Goal: Task Accomplishment & Management: Complete application form

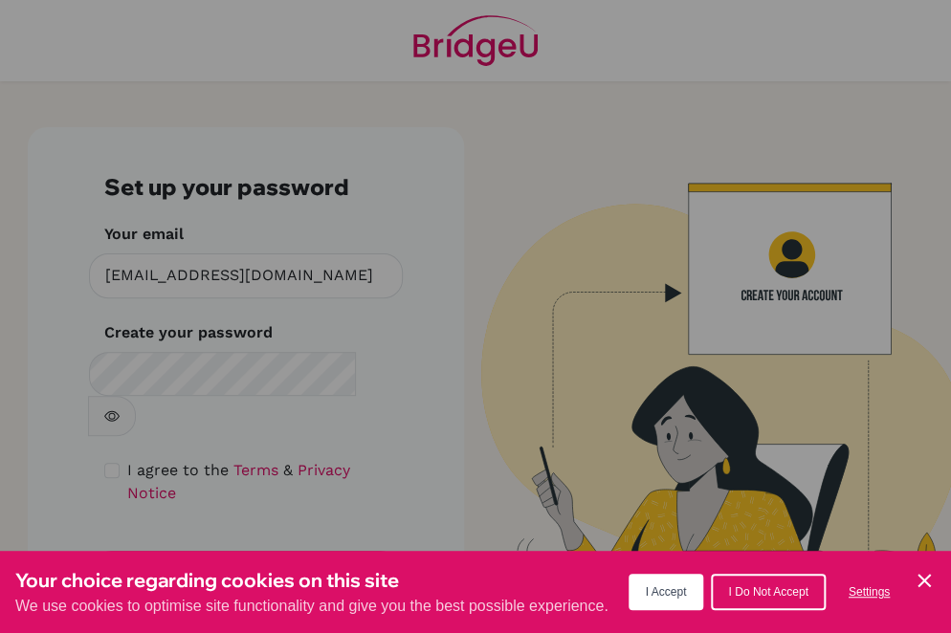
click at [656, 597] on span "I Accept" at bounding box center [666, 592] width 41 height 13
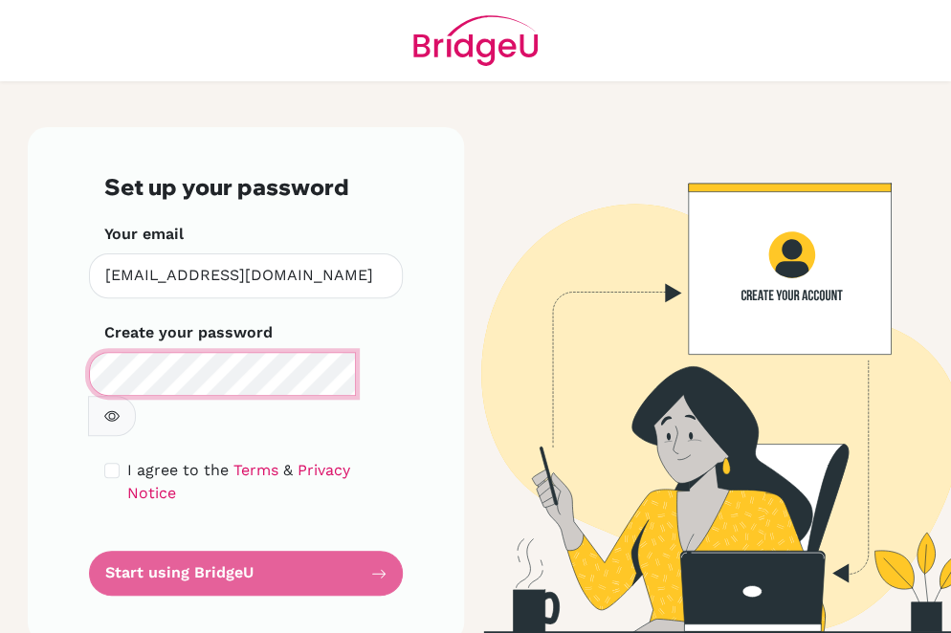
click at [61, 370] on div "Set up your password Your email [EMAIL_ADDRESS][DOMAIN_NAME] Invalid email Crea…" at bounding box center [246, 384] width 436 height 515
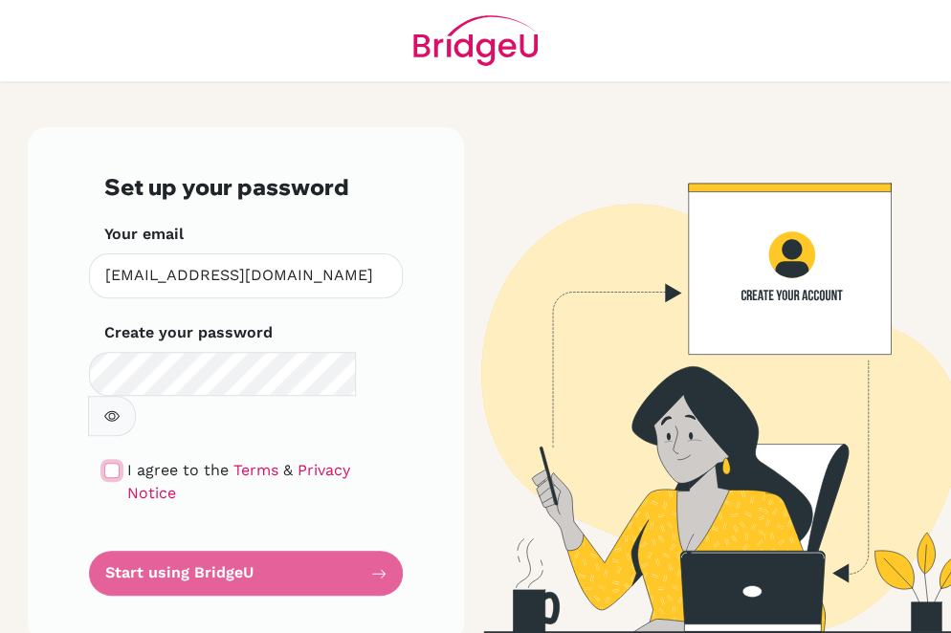
click at [112, 463] on input "checkbox" at bounding box center [111, 470] width 15 height 15
checkbox input "true"
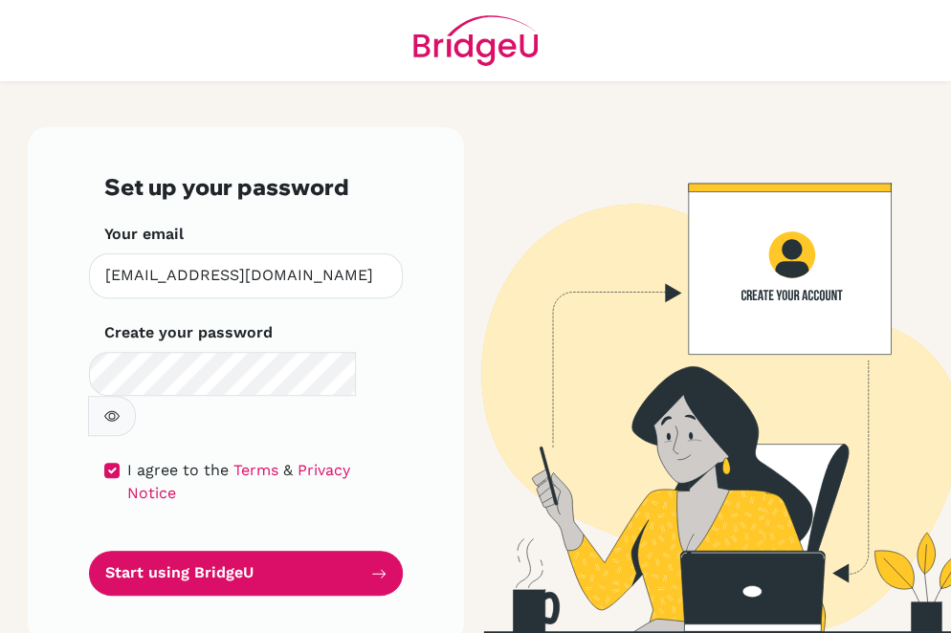
click at [136, 396] on button "button" at bounding box center [112, 416] width 48 height 40
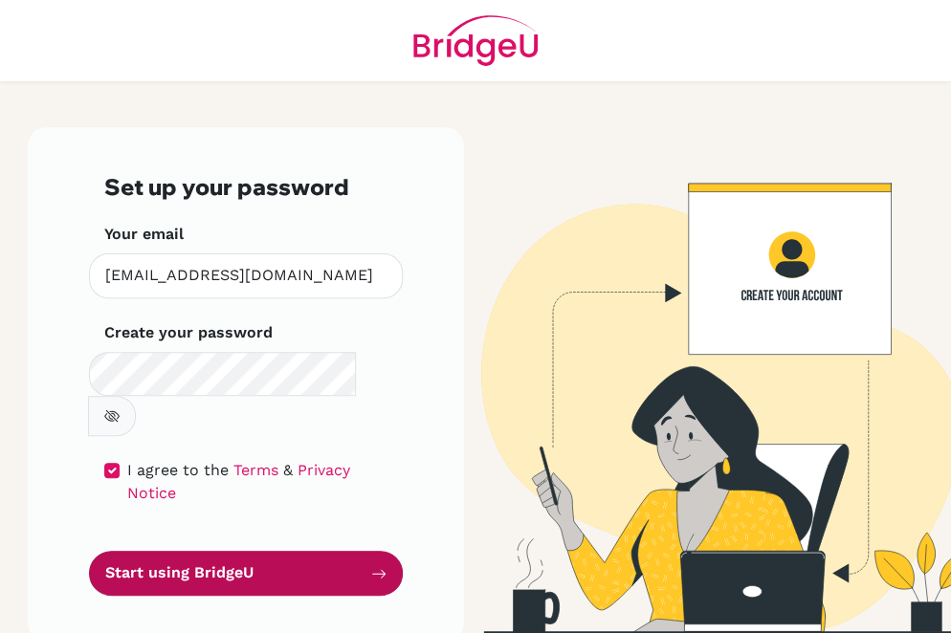
click at [229, 551] on button "Start using BridgeU" at bounding box center [246, 573] width 314 height 45
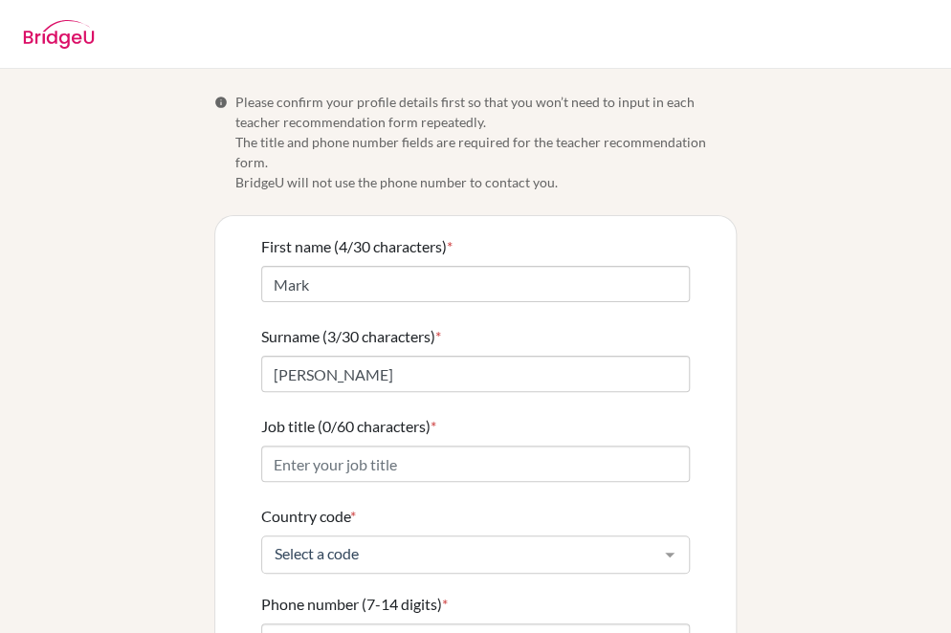
scroll to position [96, 0]
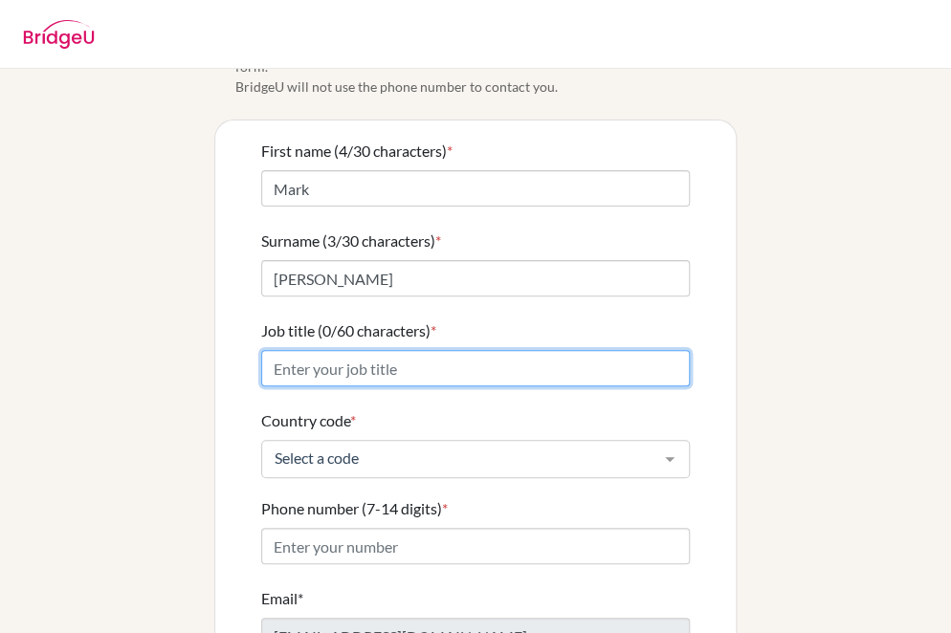
click at [340, 356] on input "Job title (0/60 characters) *" at bounding box center [475, 368] width 429 height 36
type input "T"
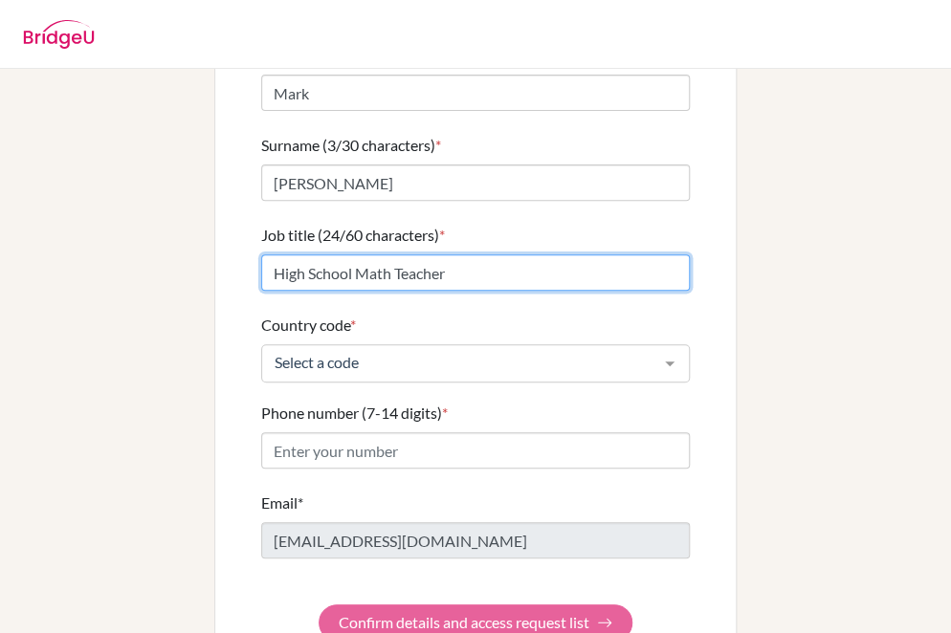
type input "High School Math Teacher"
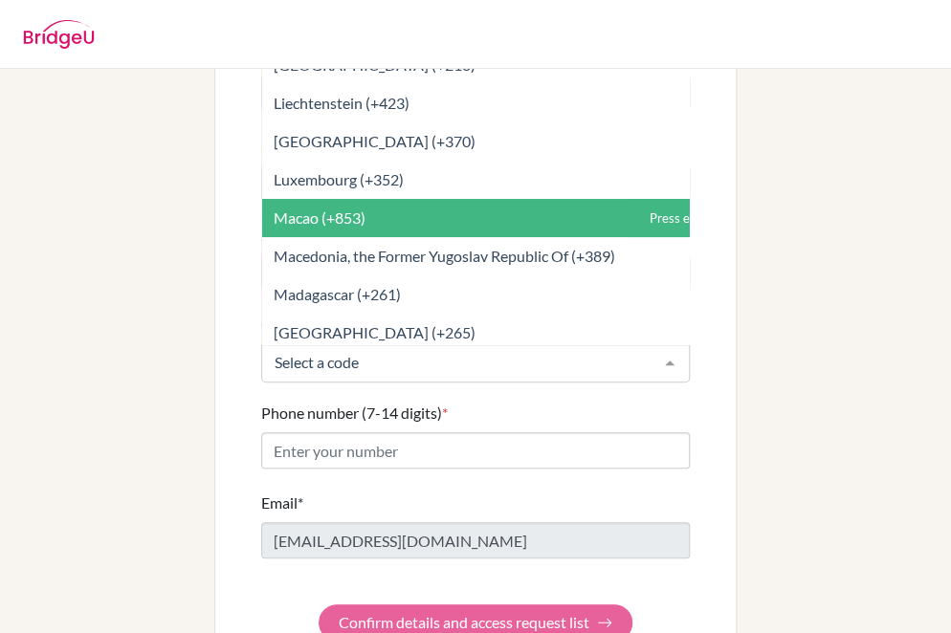
scroll to position [4779, 0]
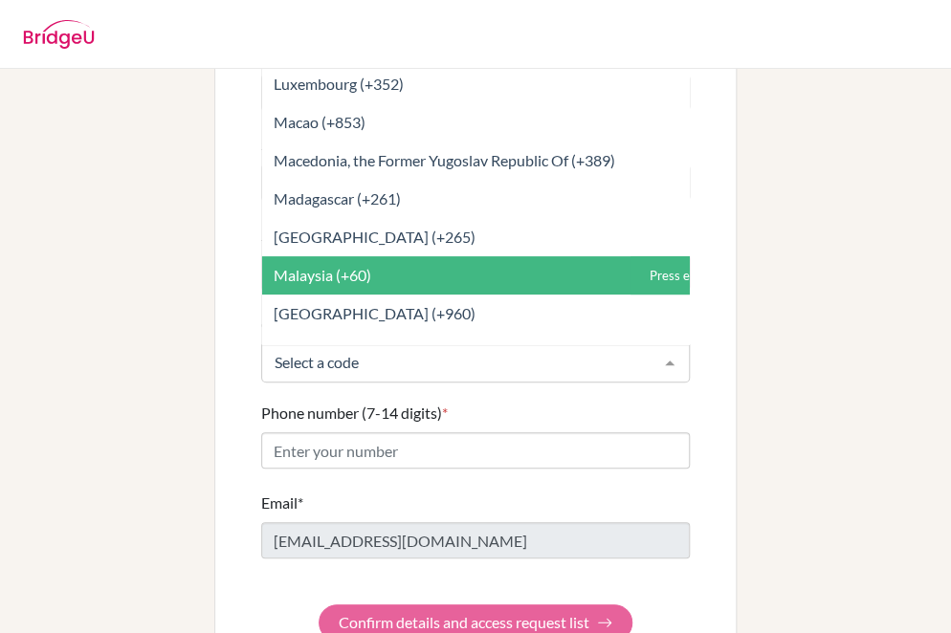
click at [433, 256] on span "Malaysia (+60)" at bounding box center [518, 275] width 512 height 38
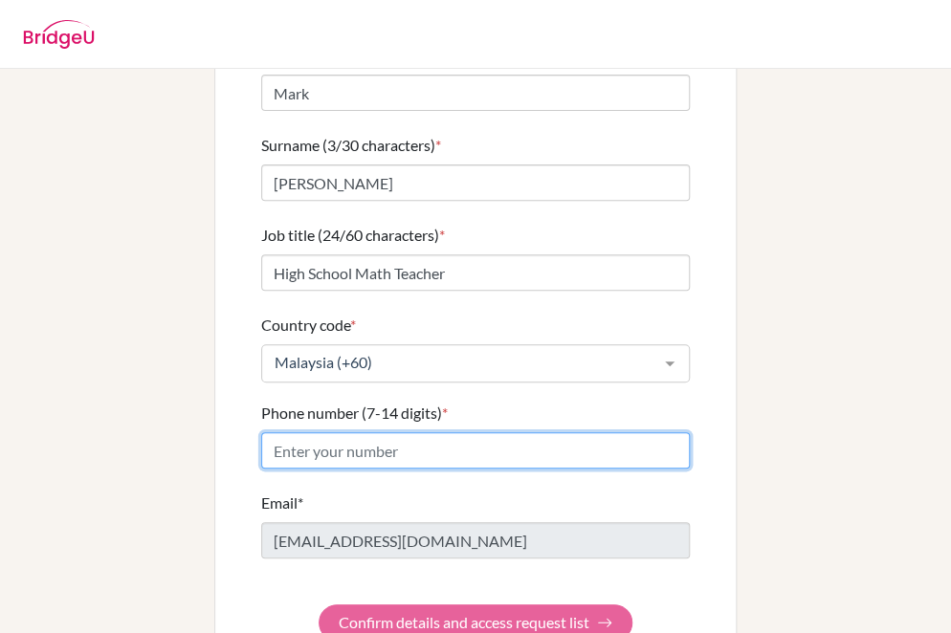
click at [298, 433] on input "Phone number (7-14 digits) *" at bounding box center [475, 451] width 429 height 36
paste input "04-685 2100"
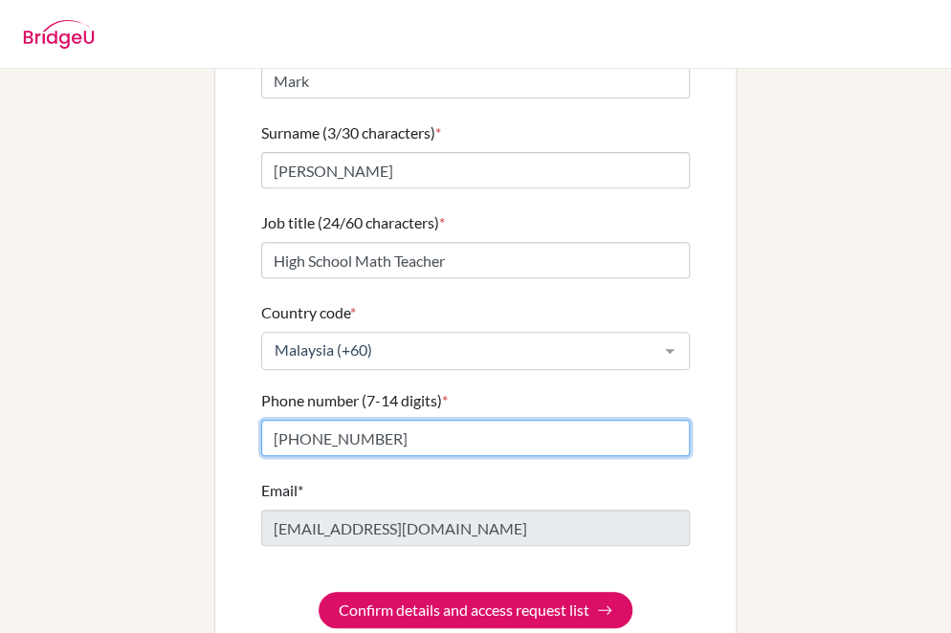
scroll to position [221, 0]
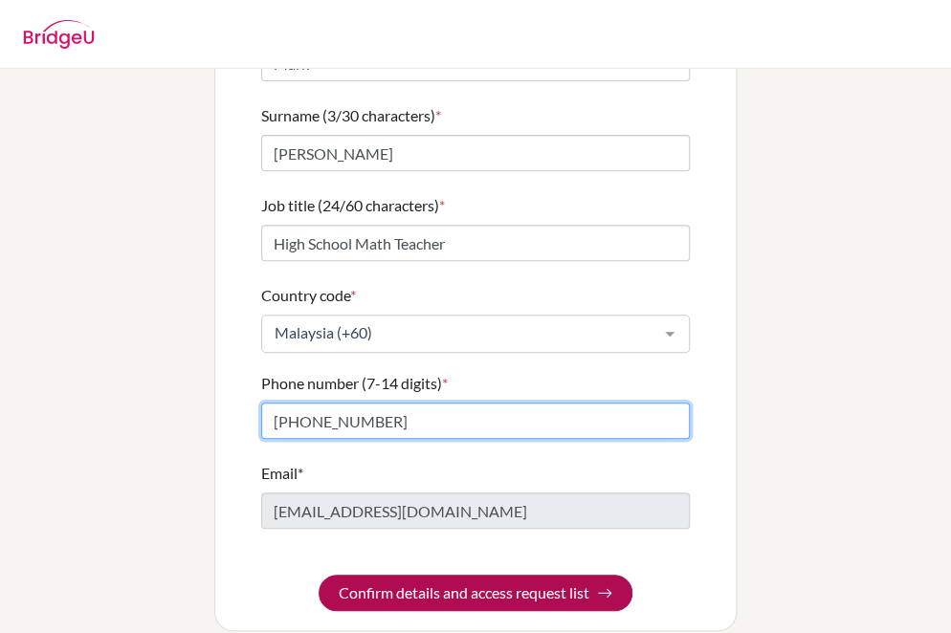
type input "04-685 2100"
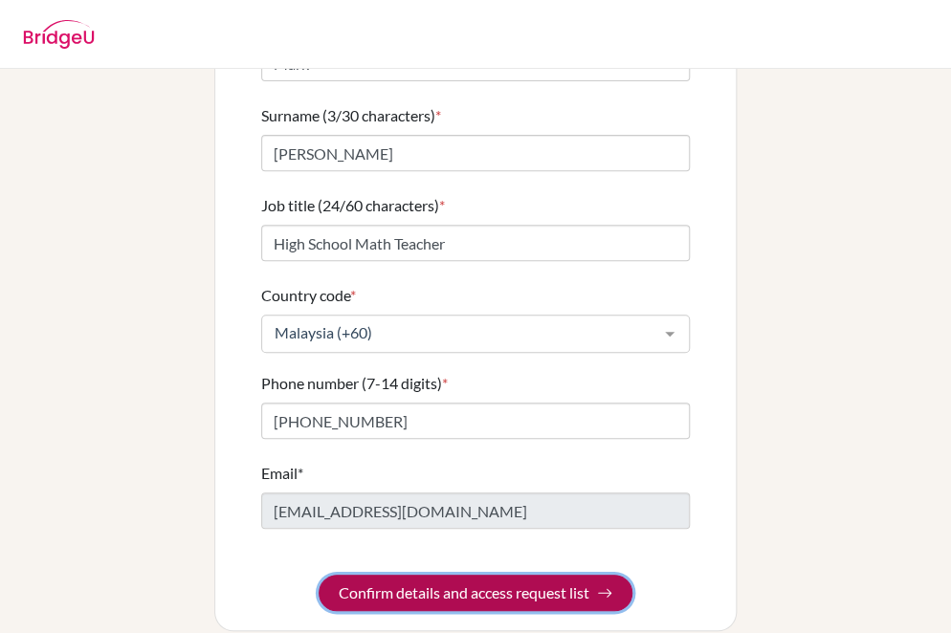
click at [474, 579] on button "Confirm details and access request list" at bounding box center [476, 593] width 314 height 36
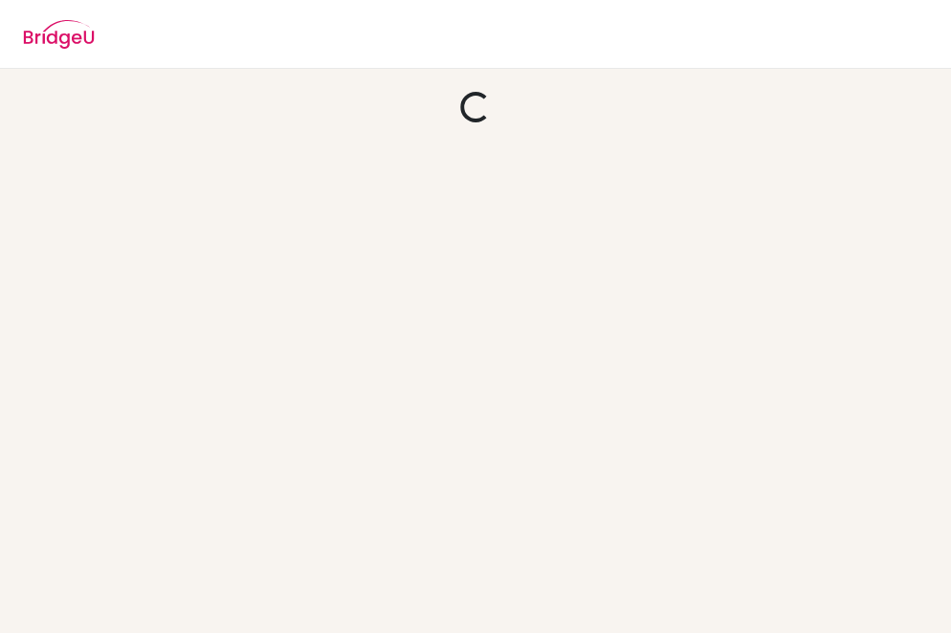
scroll to position [0, 0]
